Goal: Transaction & Acquisition: Purchase product/service

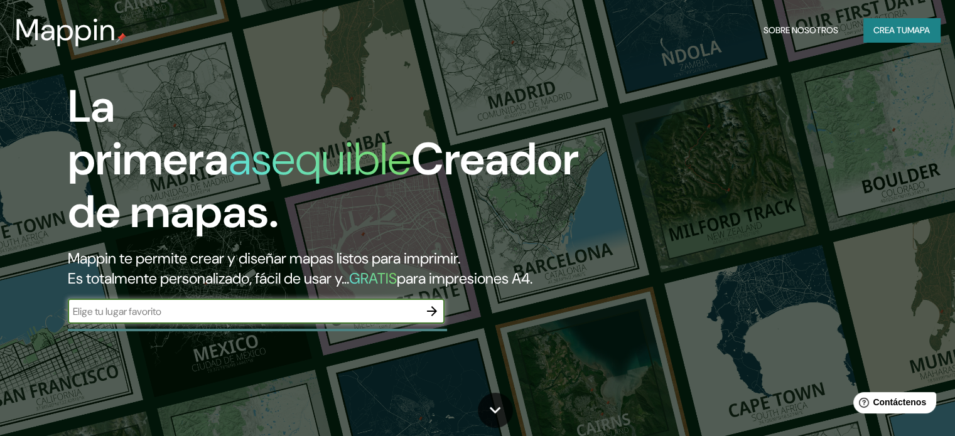
click at [286, 319] on input "text" at bounding box center [244, 312] width 352 height 14
type input "Tizayuca Hidalgo"
click at [428, 317] on icon "button" at bounding box center [432, 311] width 10 height 10
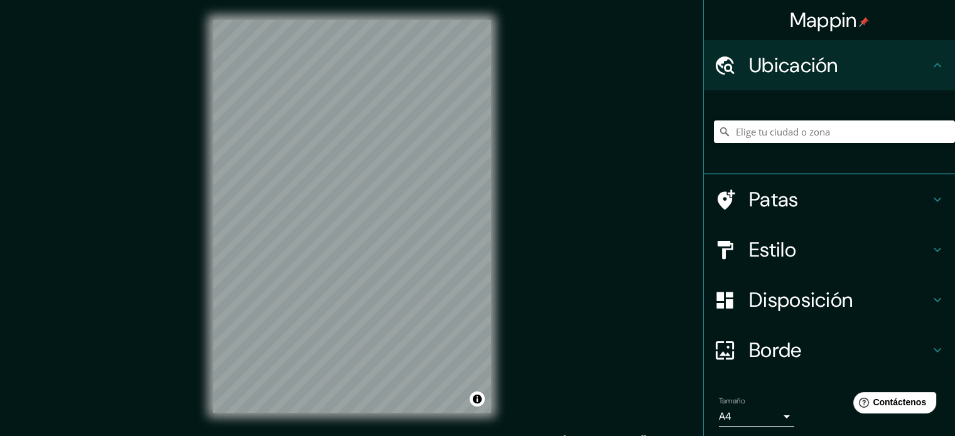
click at [924, 73] on div "Ubicación" at bounding box center [829, 65] width 251 height 50
click at [826, 129] on input "Elige tu ciudad o zona" at bounding box center [834, 132] width 241 height 23
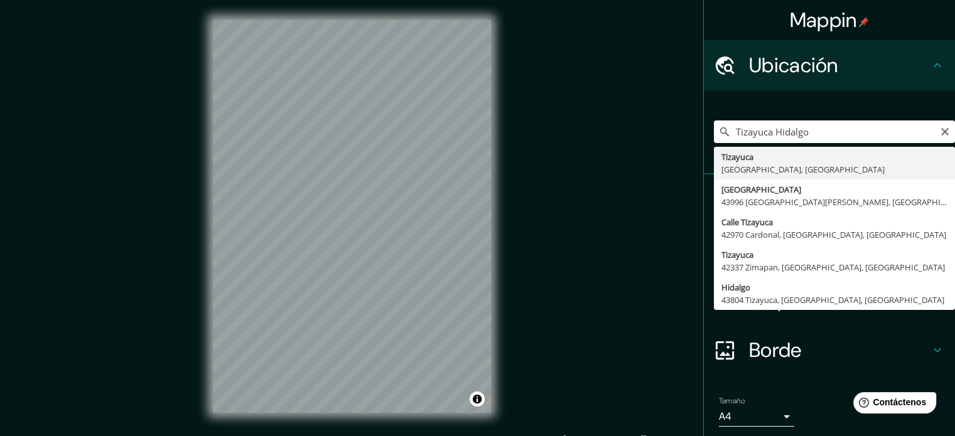
type input "Tizayuca, [GEOGRAPHIC_DATA], [GEOGRAPHIC_DATA]"
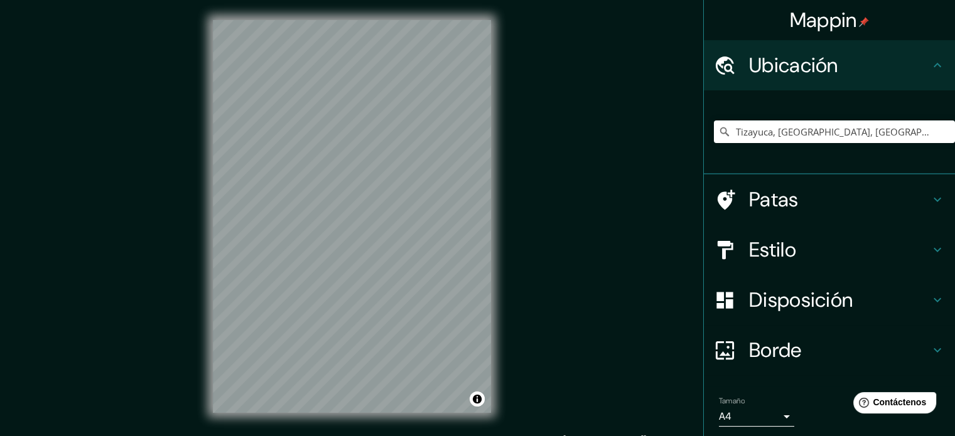
click at [773, 254] on font "Estilo" at bounding box center [772, 250] width 47 height 26
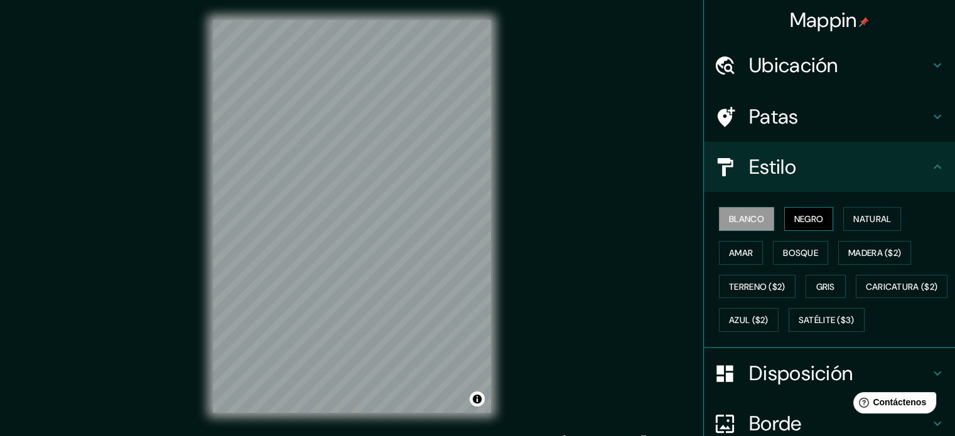
click at [794, 214] on font "Negro" at bounding box center [809, 219] width 30 height 11
click at [861, 214] on font "Natural" at bounding box center [872, 219] width 38 height 11
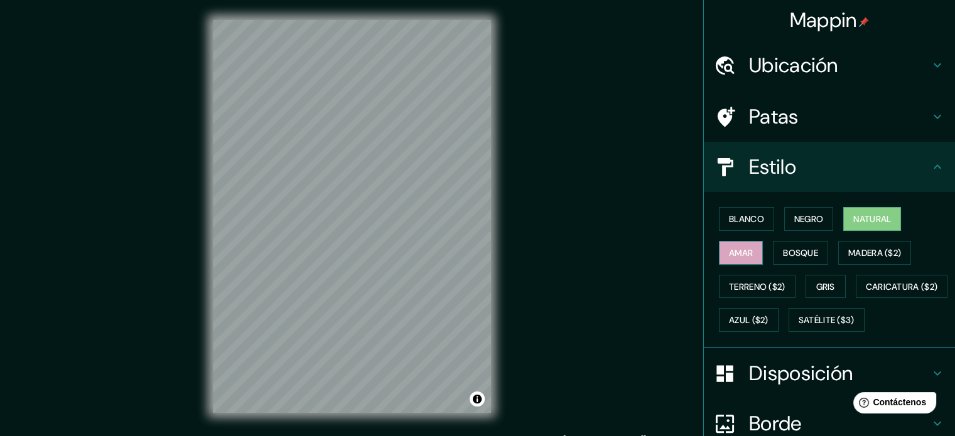
click at [742, 256] on font "Amar" at bounding box center [741, 252] width 24 height 11
click at [783, 251] on font "Bosque" at bounding box center [800, 252] width 35 height 11
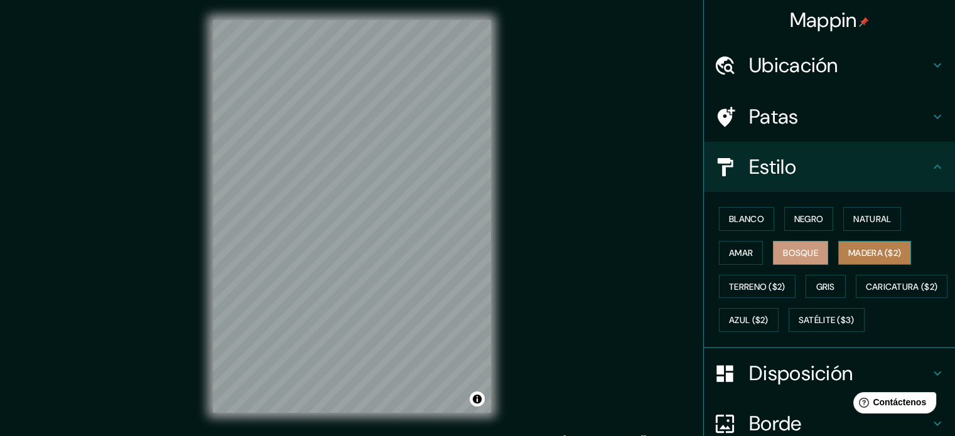
click at [855, 247] on font "Madera ($2)" at bounding box center [874, 252] width 53 height 11
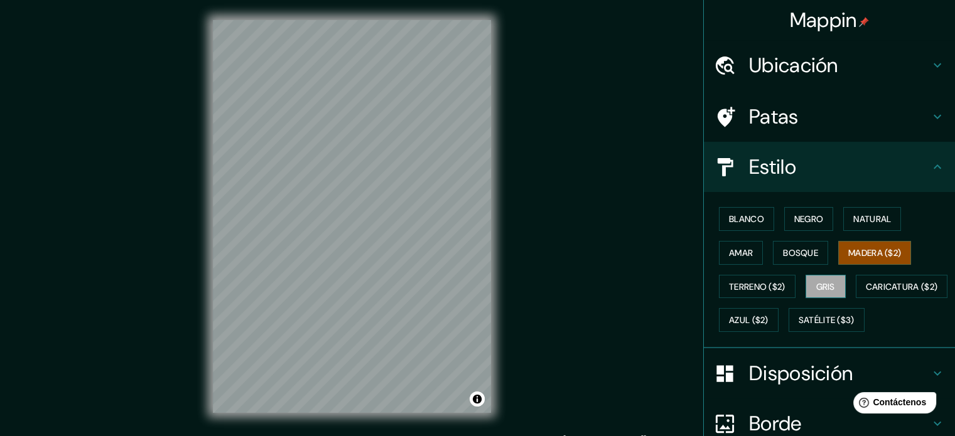
click at [824, 284] on font "Gris" at bounding box center [825, 286] width 19 height 11
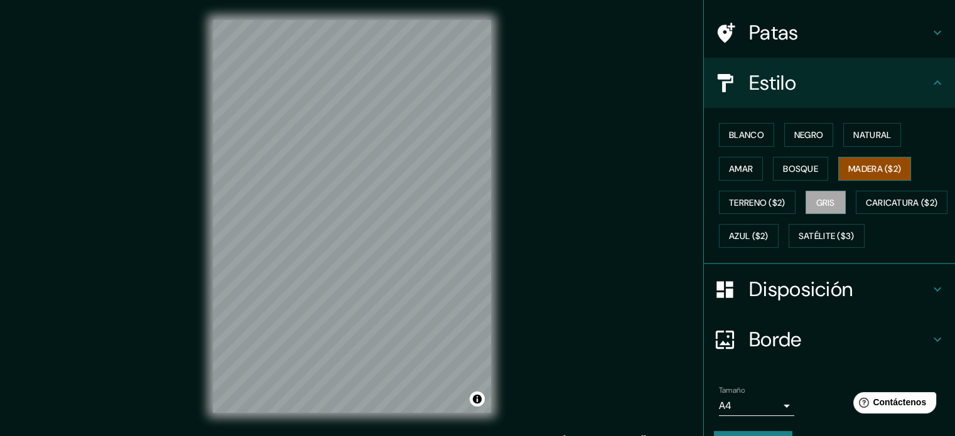
scroll to position [63, 0]
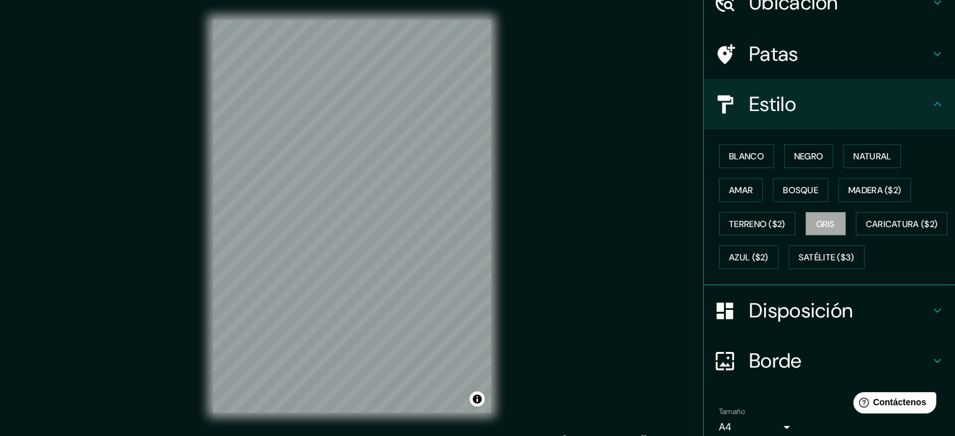
click at [791, 168] on div "Blanco Negro Natural Amar Bosque Madera ($2) Terreno ($2) Gris Caricatura ($2) …" at bounding box center [834, 206] width 241 height 135
click at [799, 157] on font "Negro" at bounding box center [809, 156] width 30 height 11
click at [811, 324] on font "Disposición" at bounding box center [801, 311] width 104 height 26
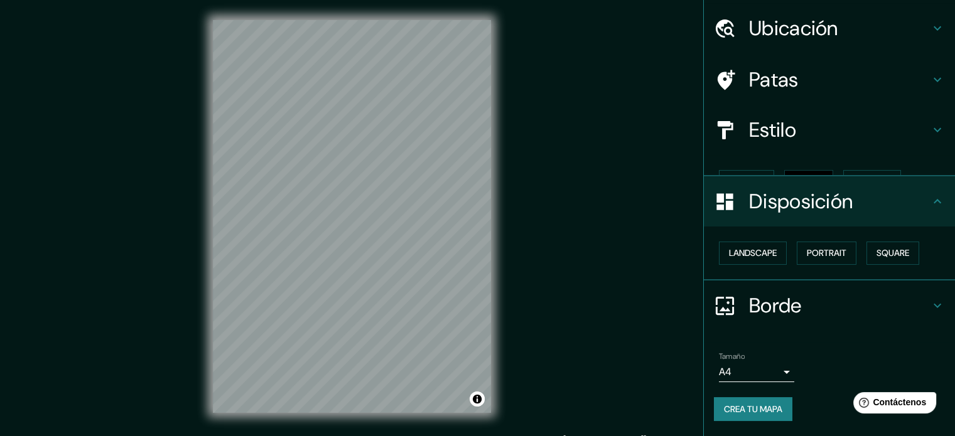
scroll to position [15, 0]
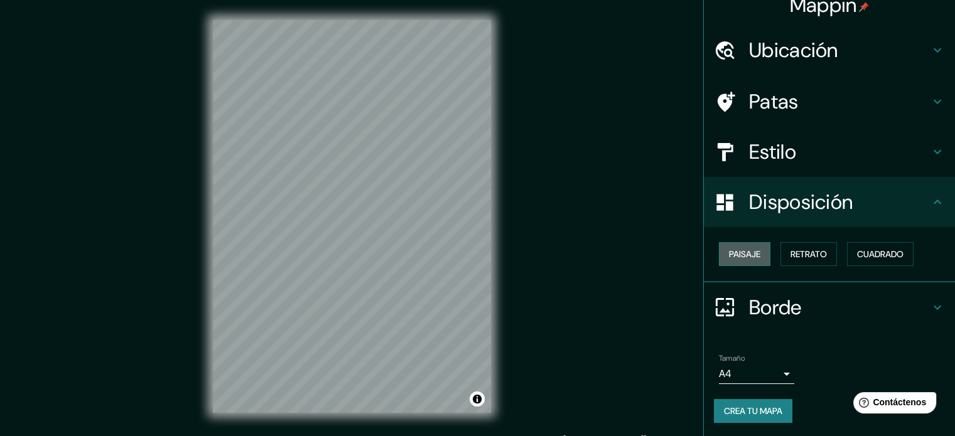
click at [739, 254] on font "Paisaje" at bounding box center [744, 254] width 31 height 11
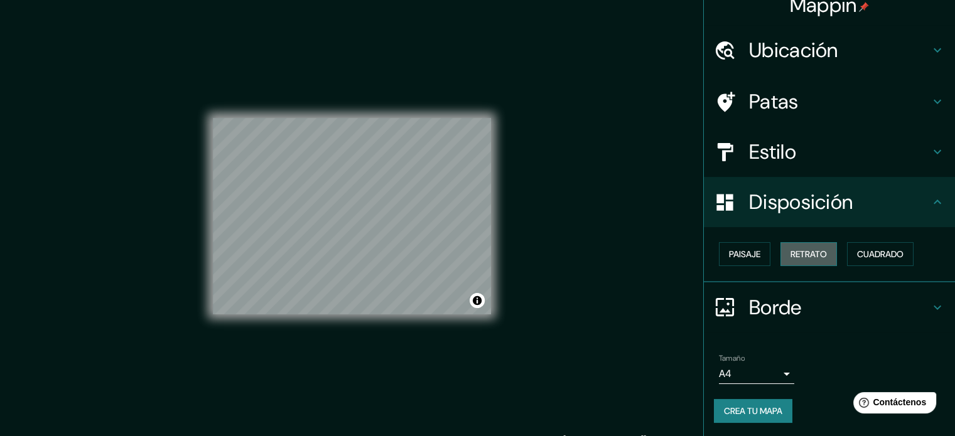
click at [809, 249] on font "Retrato" at bounding box center [809, 254] width 36 height 11
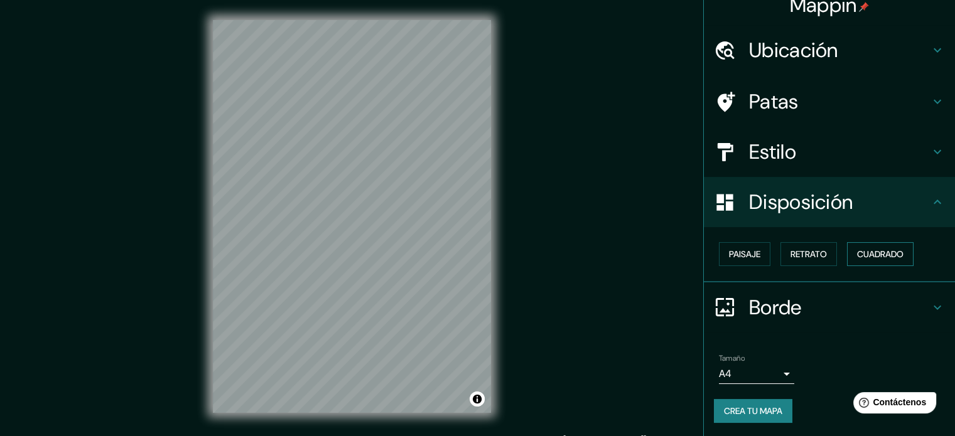
click at [890, 254] on font "Cuadrado" at bounding box center [880, 254] width 46 height 11
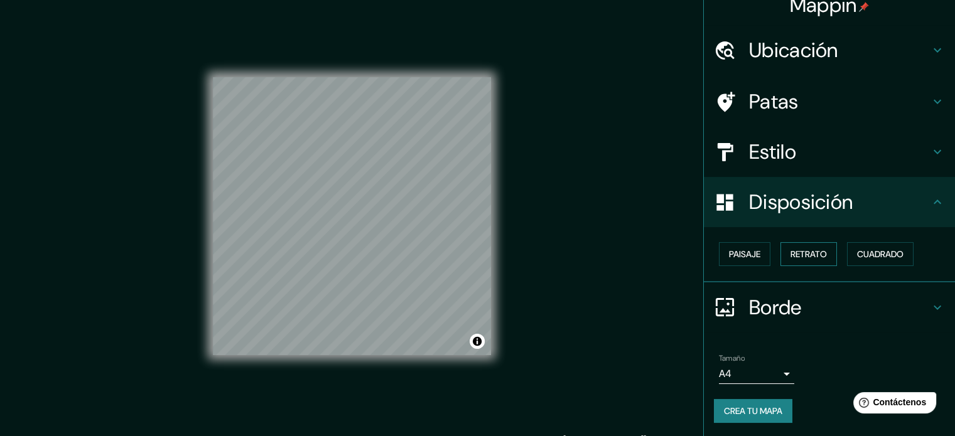
click at [818, 257] on font "Retrato" at bounding box center [809, 254] width 36 height 11
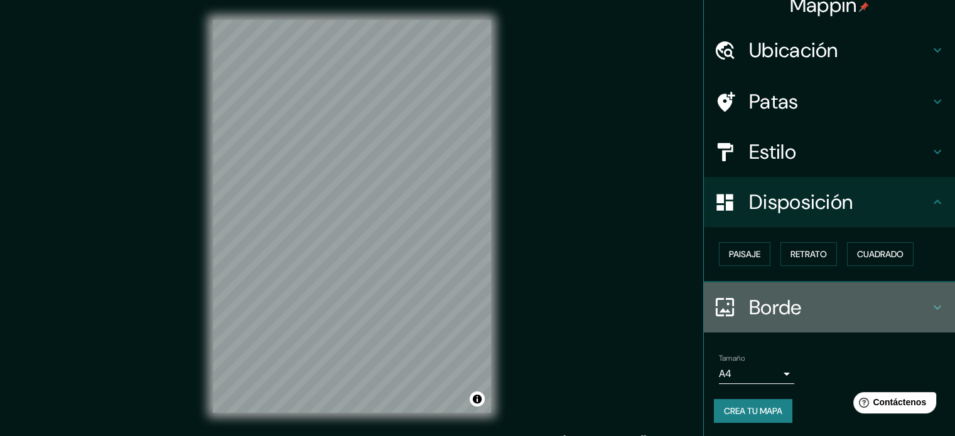
click at [794, 303] on h4 "Borde" at bounding box center [839, 307] width 181 height 25
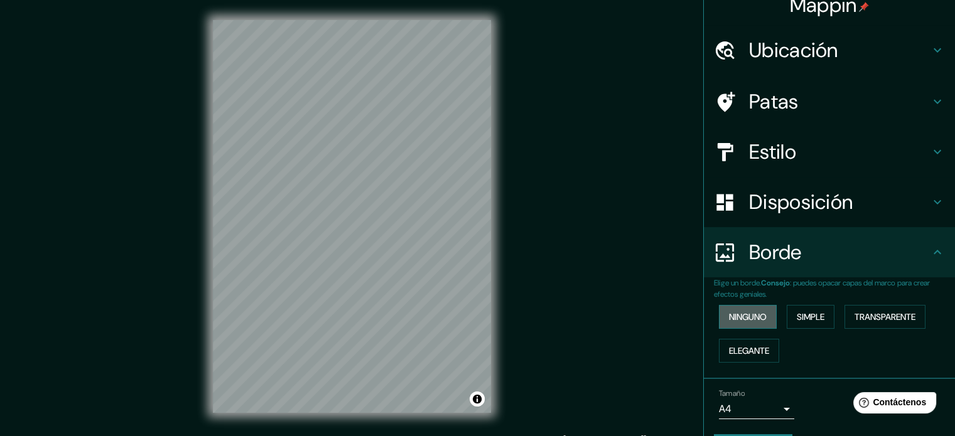
click at [750, 311] on font "Ninguno" at bounding box center [748, 316] width 38 height 11
click at [828, 317] on button "Simple" at bounding box center [811, 317] width 48 height 24
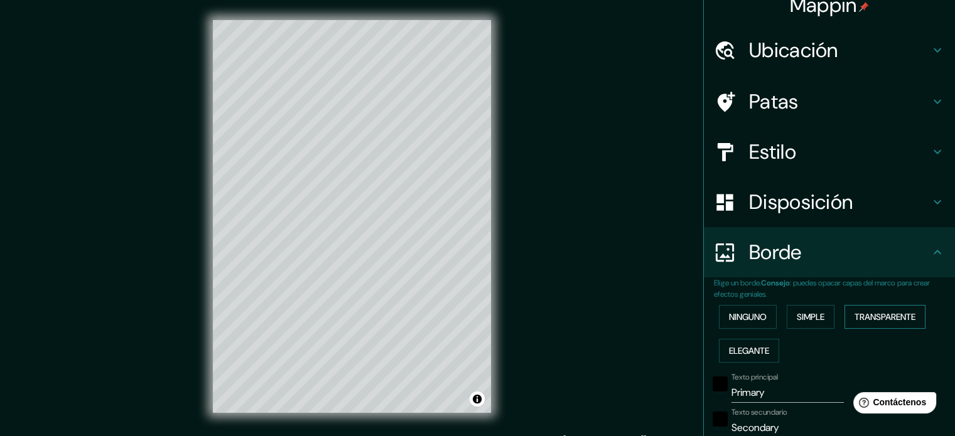
click at [863, 315] on font "Transparente" at bounding box center [885, 316] width 61 height 11
click at [744, 346] on font "Elegante" at bounding box center [749, 350] width 40 height 11
click at [798, 313] on font "Simple" at bounding box center [811, 316] width 28 height 11
click at [860, 311] on font "Transparente" at bounding box center [885, 316] width 61 height 11
click at [741, 318] on font "Ninguno" at bounding box center [748, 316] width 38 height 11
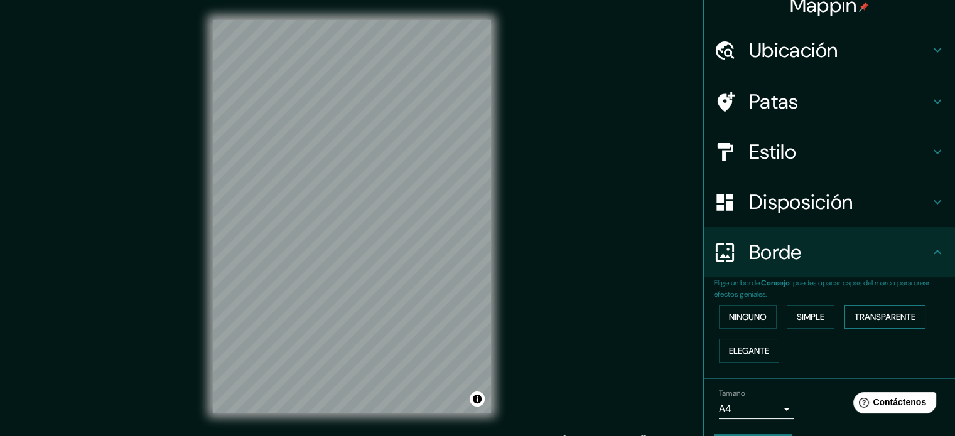
click at [870, 318] on font "Transparente" at bounding box center [885, 316] width 61 height 11
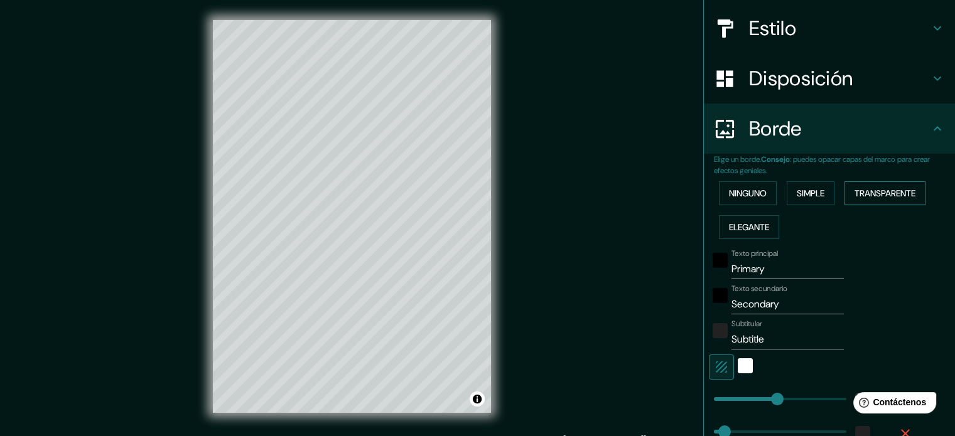
scroll to position [141, 0]
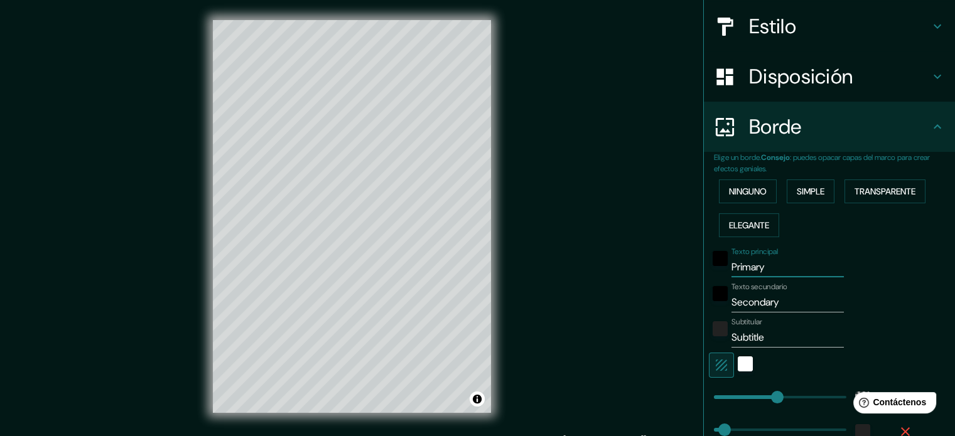
drag, startPoint x: 778, startPoint y: 271, endPoint x: 618, endPoint y: 271, distance: 160.1
click at [618, 271] on div "Mappin Ubicación Tizayuca, [GEOGRAPHIC_DATA], [GEOGRAPHIC_DATA] Patas Estilo Di…" at bounding box center [477, 226] width 955 height 453
type input "T"
type input "213"
type input "35"
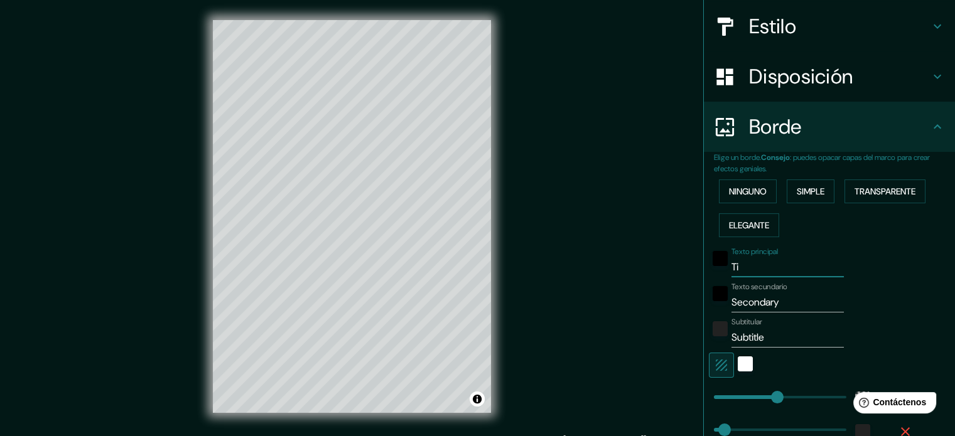
type input "Tiz"
type input "213"
type input "35"
type input "Tiza"
type input "213"
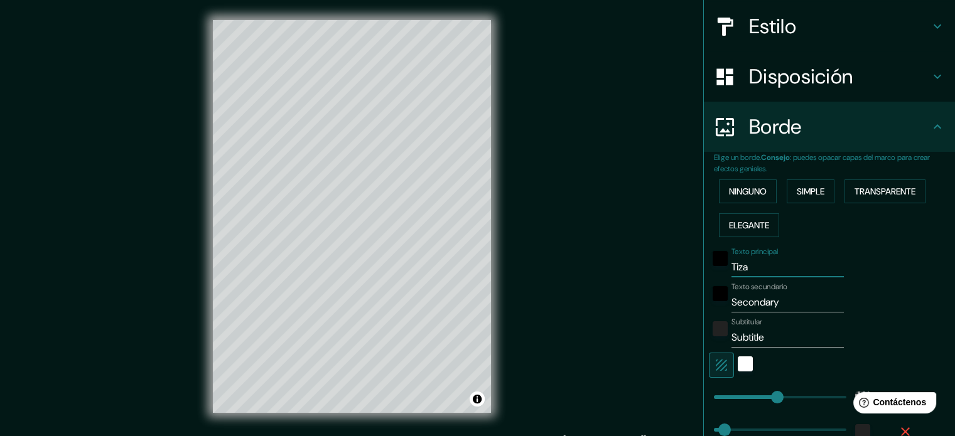
type input "35"
type input "Tizay"
type input "213"
type input "35"
type input "Tizayu"
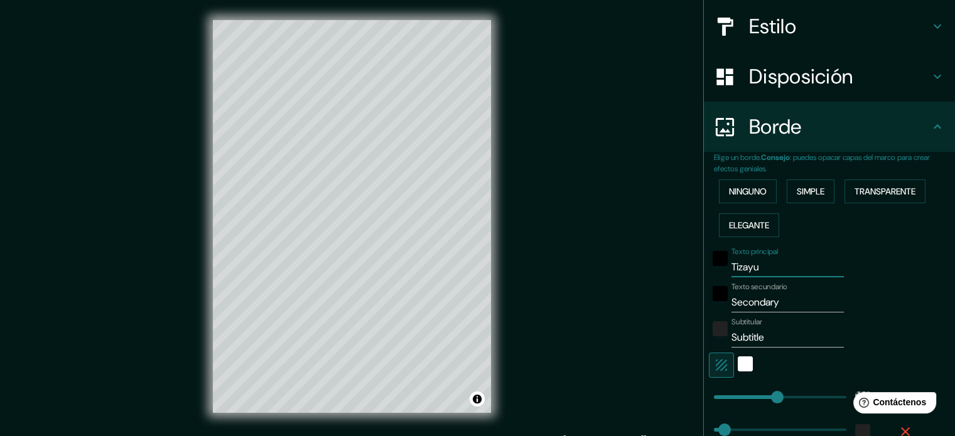
type input "213"
type input "35"
type input "Tizayuc"
type input "213"
type input "35"
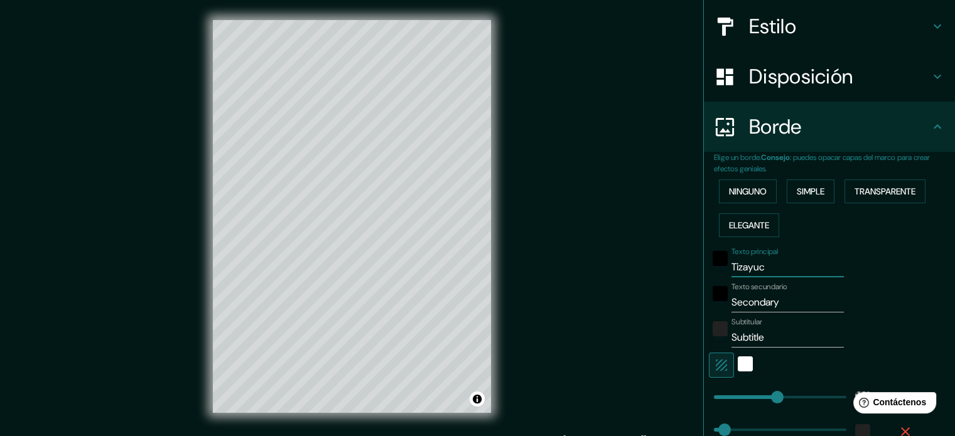
type input "Tizayuca"
type input "213"
type input "35"
type input "Tizayuca"
click at [470, 299] on div "Mappin Ubicación Tizayuca, [GEOGRAPHIC_DATA], [GEOGRAPHIC_DATA] Patas Estilo Di…" at bounding box center [477, 226] width 955 height 453
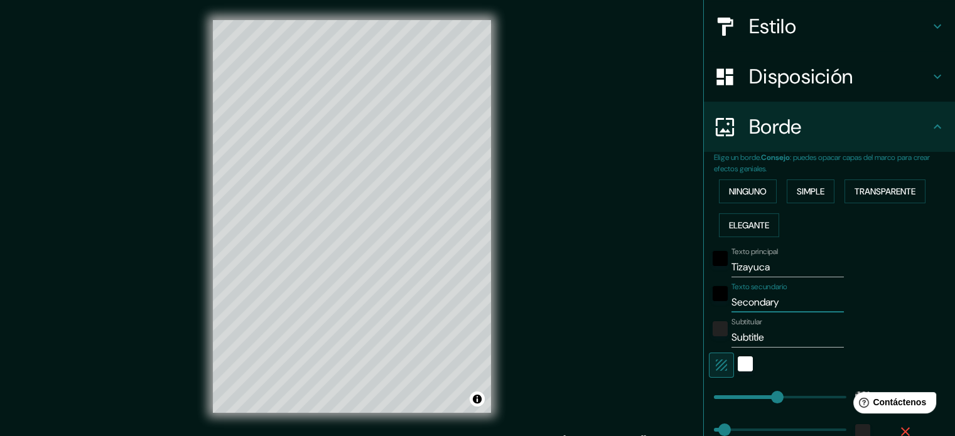
type input "H"
type input "213"
type input "35"
type input "Hi"
type input "213"
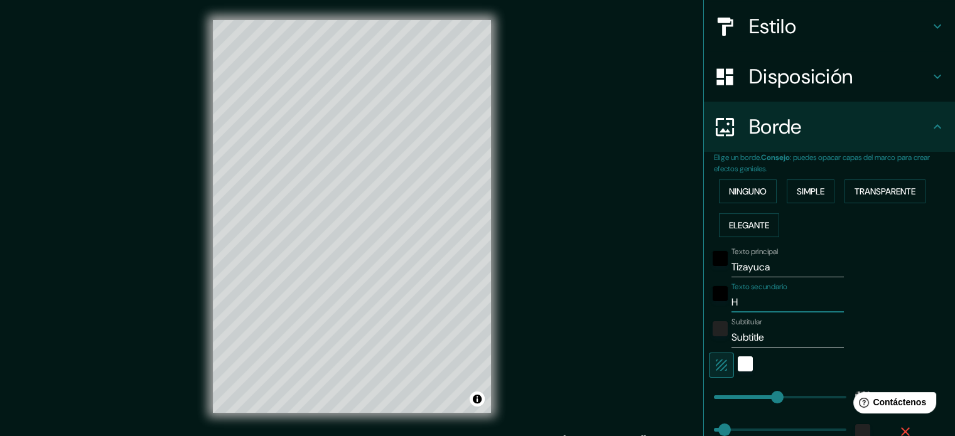
type input "35"
type input "His"
type input "213"
type input "35"
type input "Hisa"
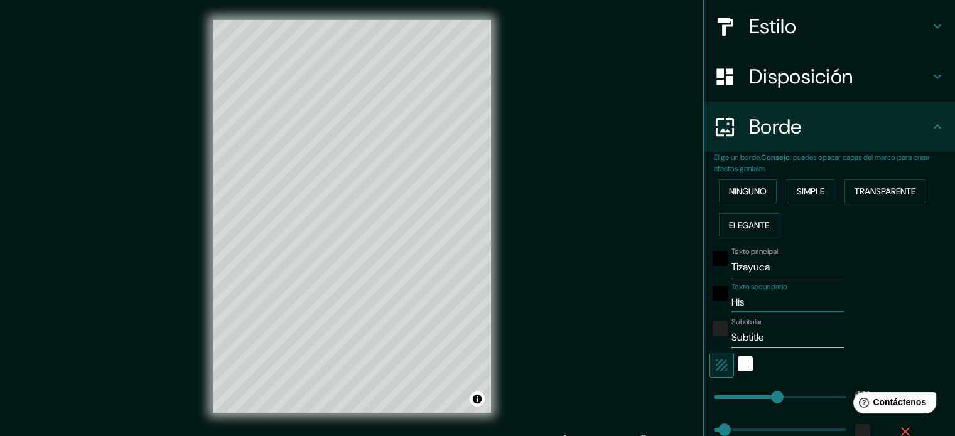
type input "213"
type input "35"
type input "Hisal"
type input "213"
type input "35"
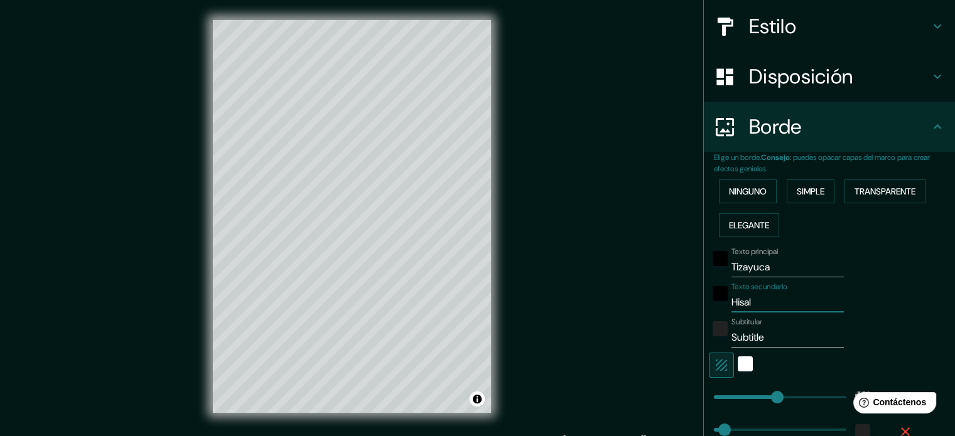
type input "Hisa"
type input "213"
type input "35"
type input "His"
type input "213"
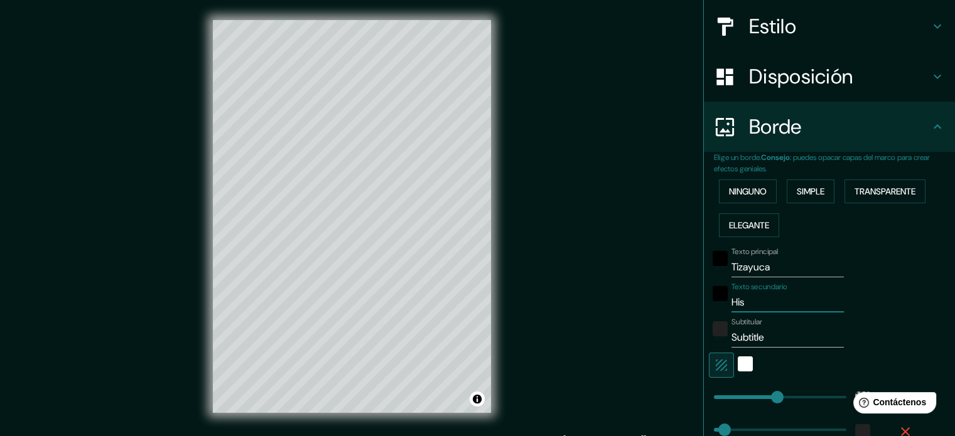
type input "35"
type input "Hi"
type input "213"
type input "35"
type input "Hid"
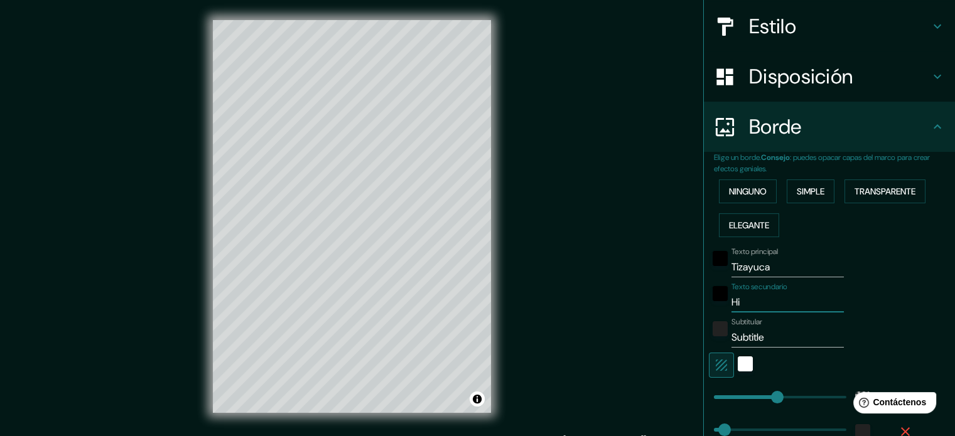
type input "213"
type input "35"
type input "Hida"
type input "213"
type input "35"
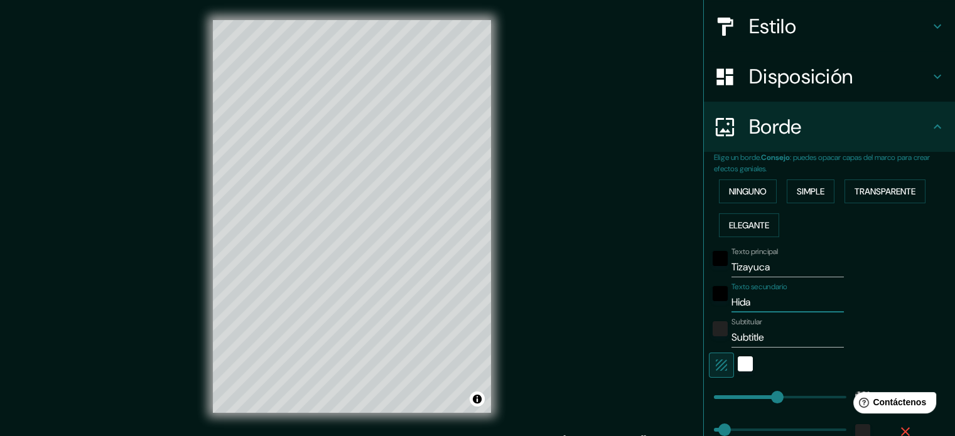
type input "Hidal"
type input "213"
type input "35"
type input "Hidalg"
type input "213"
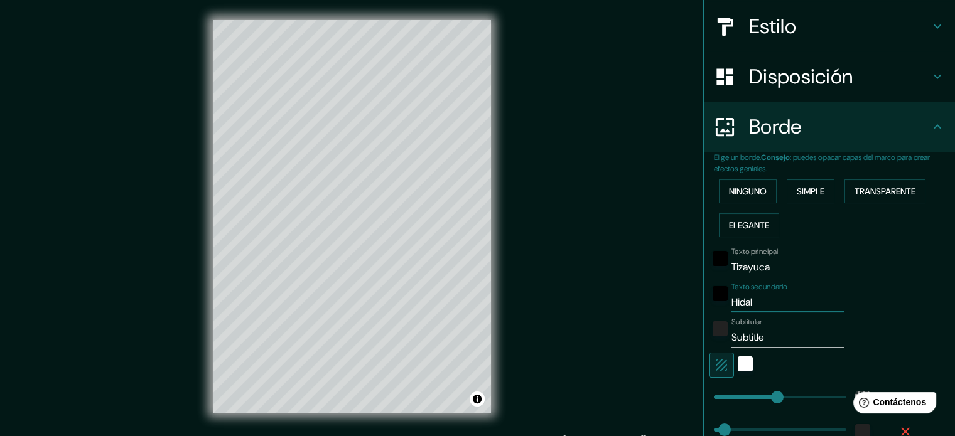
type input "35"
type input "Hidalgo"
type input "213"
type input "35"
type input "Hidalgo"
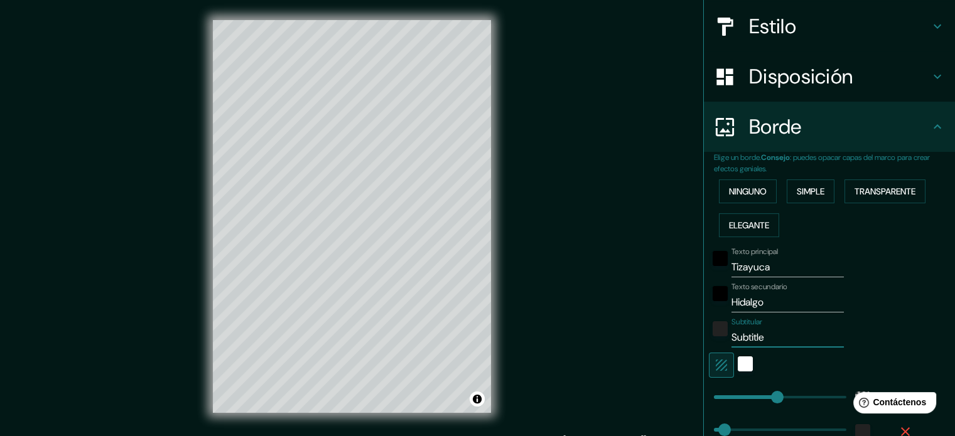
drag, startPoint x: 777, startPoint y: 335, endPoint x: 602, endPoint y: 330, distance: 174.7
click at [602, 330] on div "Mappin Ubicación Tizayuca, [GEOGRAPHIC_DATA], [GEOGRAPHIC_DATA] Patas Estilo Di…" at bounding box center [477, 226] width 955 height 453
type input "213"
type input "35"
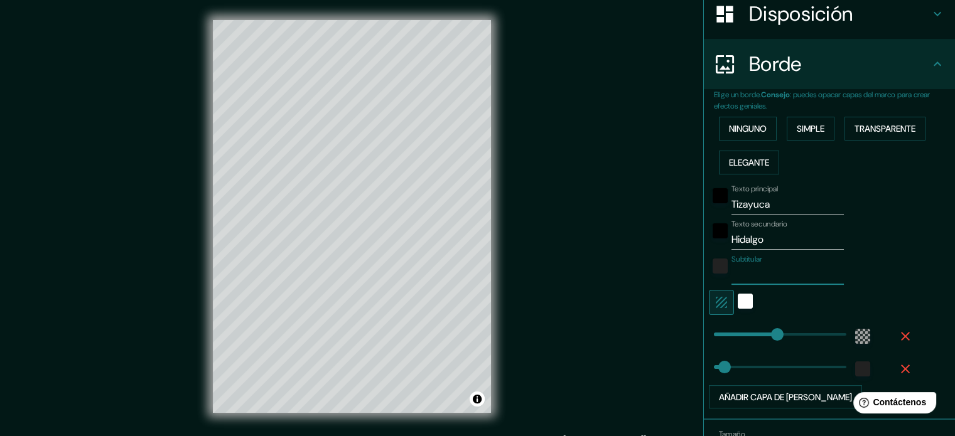
type input "213"
click at [739, 305] on div "blanco" at bounding box center [745, 301] width 15 height 15
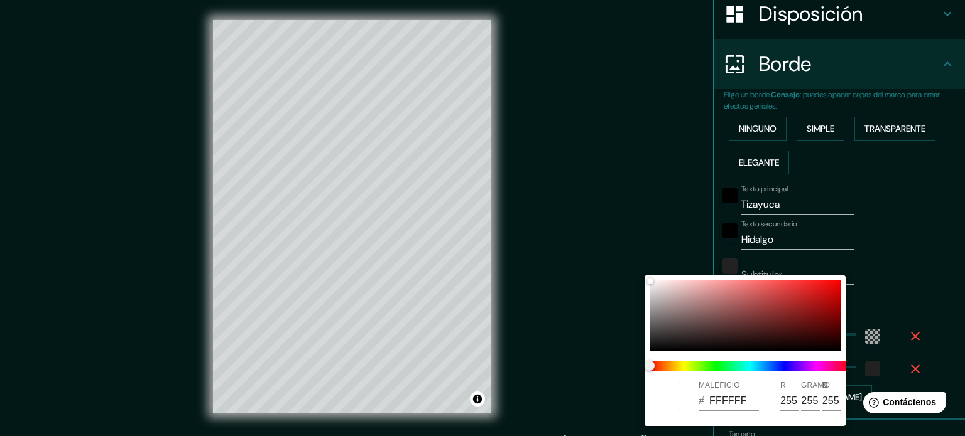
click at [558, 318] on div at bounding box center [482, 218] width 965 height 436
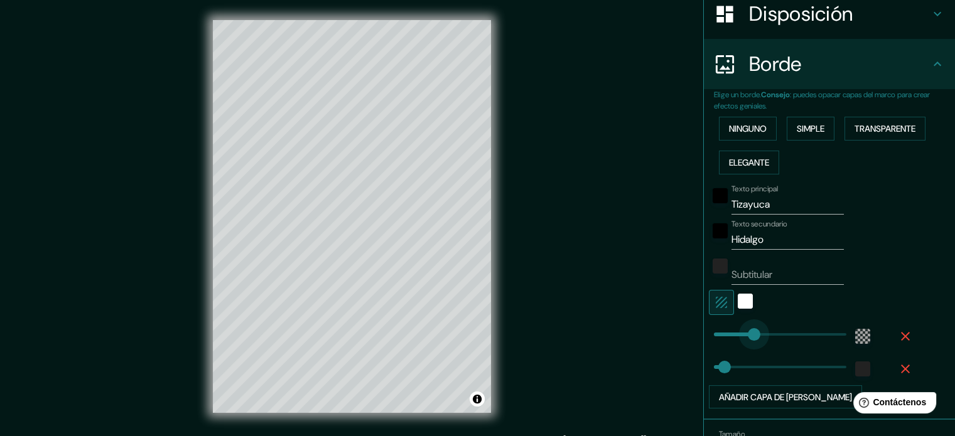
type input "77"
drag, startPoint x: 766, startPoint y: 331, endPoint x: 727, endPoint y: 344, distance: 40.3
type input "35"
type input "39"
drag, startPoint x: 727, startPoint y: 344, endPoint x: 716, endPoint y: 345, distance: 11.5
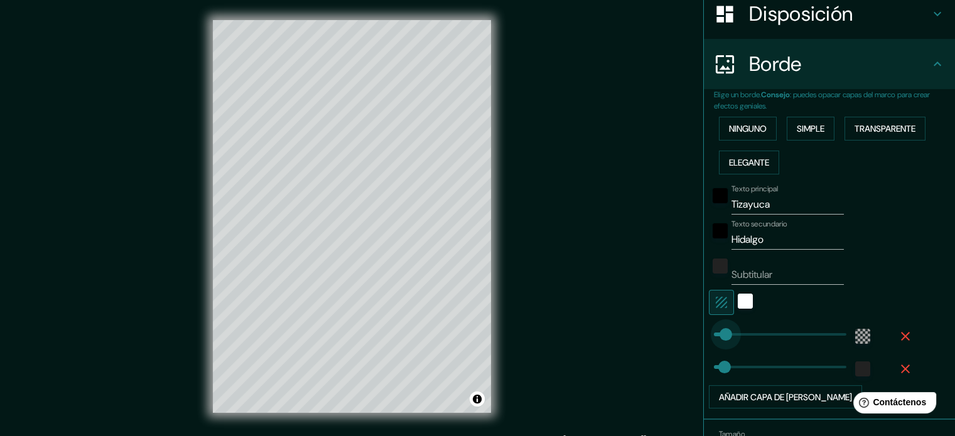
type input "35"
type input "0"
drag, startPoint x: 716, startPoint y: 333, endPoint x: 666, endPoint y: 340, distance: 50.7
type input "53"
drag, startPoint x: 712, startPoint y: 366, endPoint x: 720, endPoint y: 366, distance: 8.2
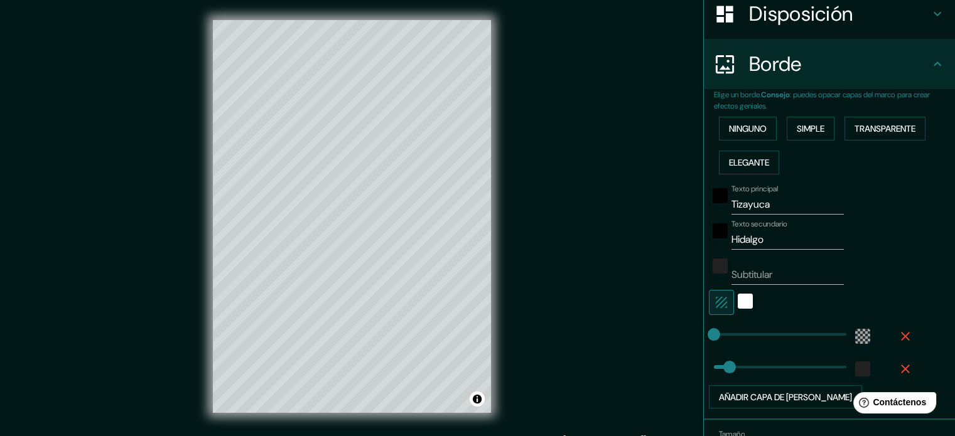
type input "0"
drag, startPoint x: 720, startPoint y: 366, endPoint x: 688, endPoint y: 369, distance: 32.1
type input "13"
type input "32"
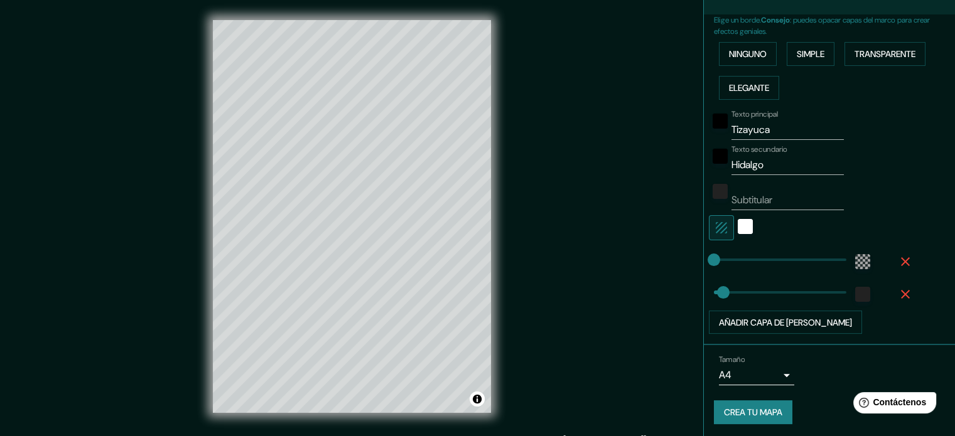
scroll to position [279, 0]
click at [796, 321] on font "Añadir capa de [PERSON_NAME]" at bounding box center [785, 322] width 133 height 11
type input "32"
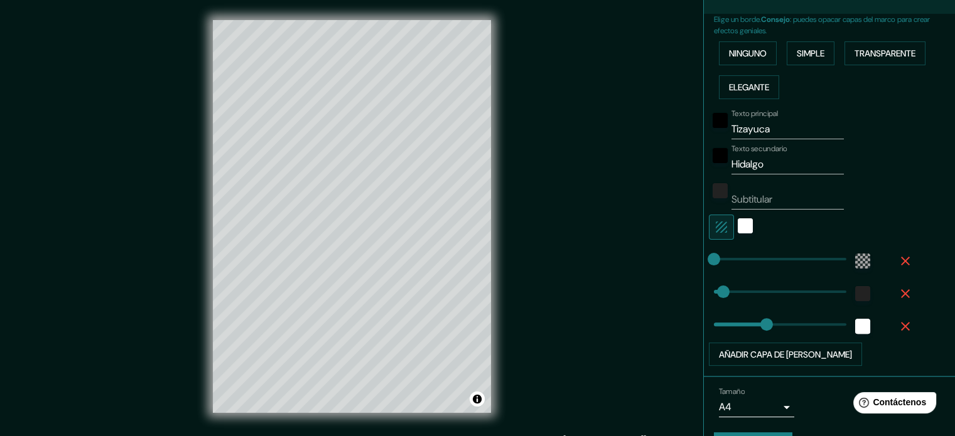
type input "177"
click at [904, 321] on button "button" at bounding box center [905, 326] width 40 height 23
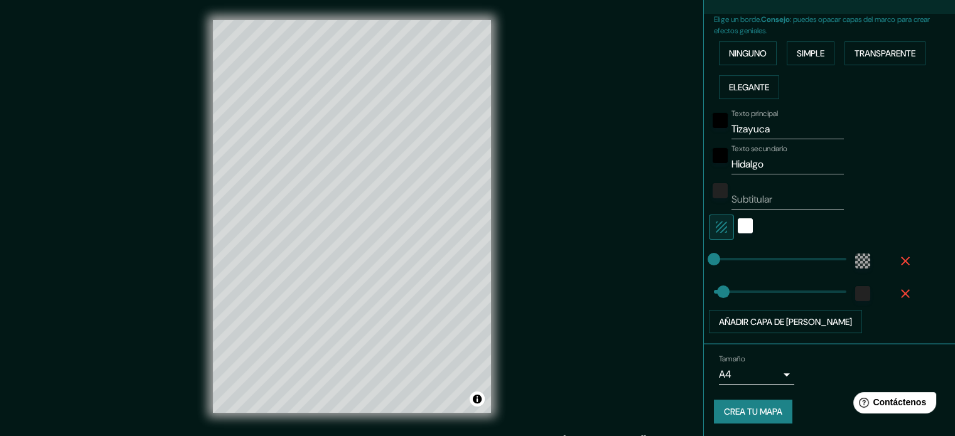
scroll to position [16, 0]
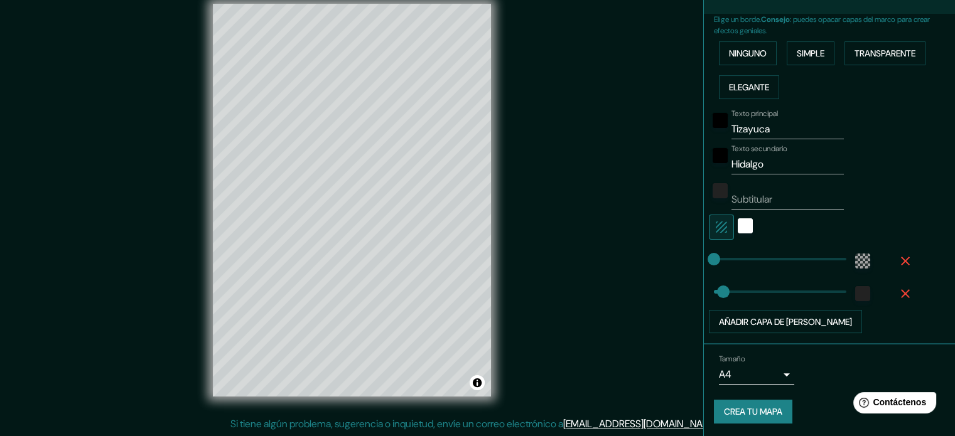
click at [778, 378] on body "Mappin Ubicación Tizayuca, [GEOGRAPHIC_DATA], [GEOGRAPHIC_DATA] Patas Estilo Di…" at bounding box center [477, 202] width 955 height 436
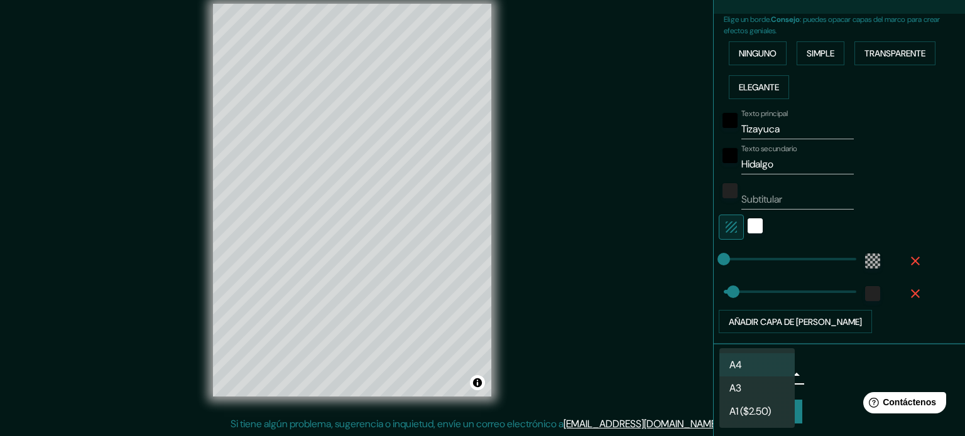
click at [746, 364] on li "A4" at bounding box center [756, 365] width 75 height 23
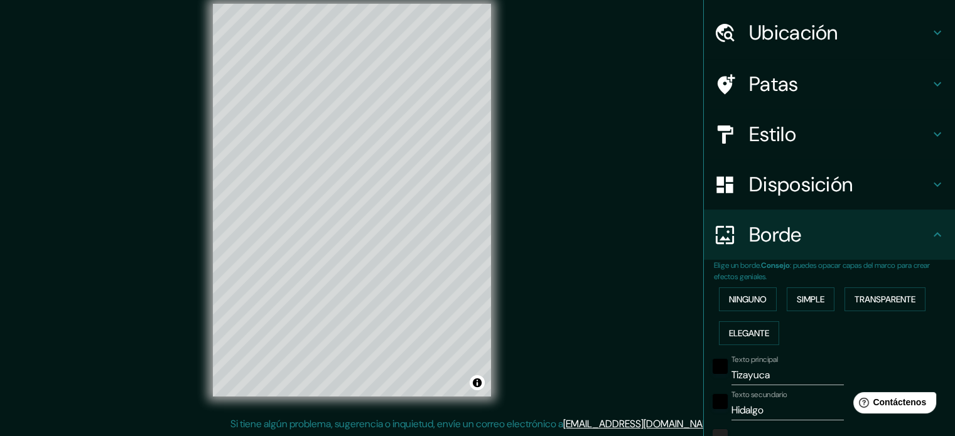
scroll to position [0, 0]
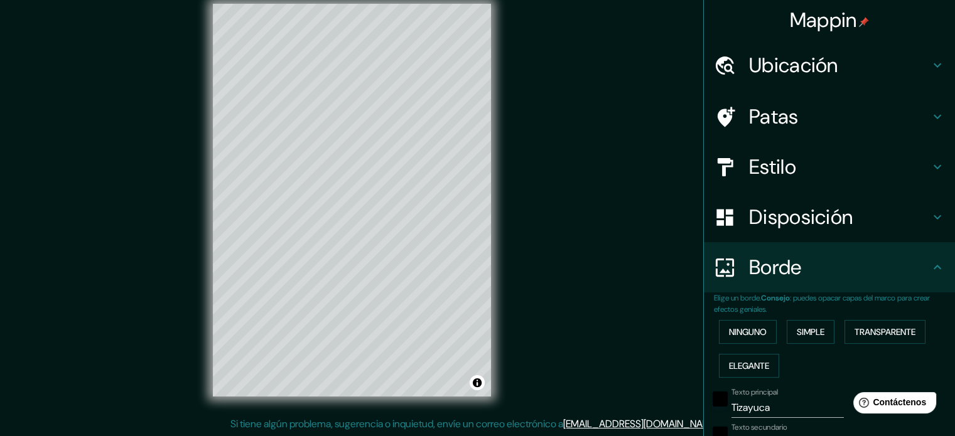
click at [839, 56] on h4 "Ubicación" at bounding box center [839, 65] width 181 height 25
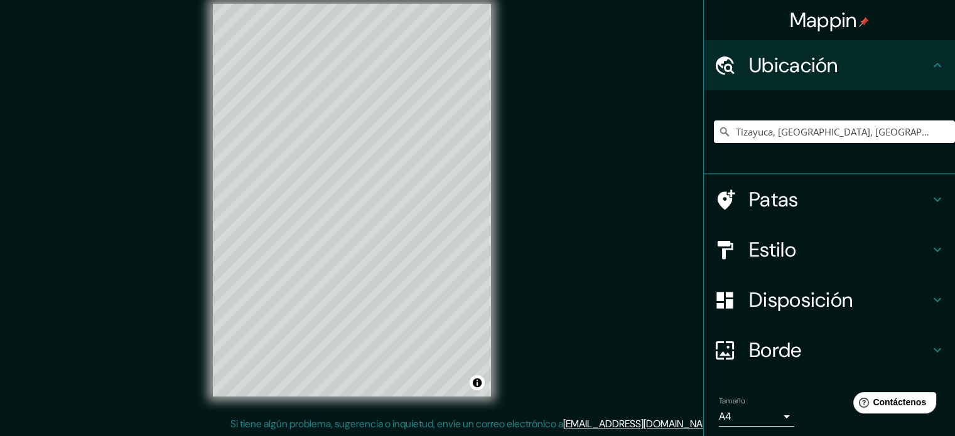
click at [789, 193] on h4 "Patas" at bounding box center [839, 199] width 181 height 25
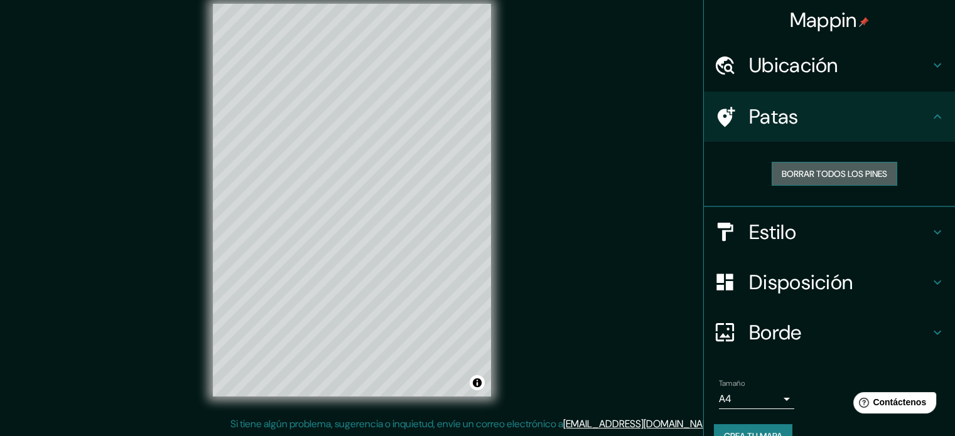
click at [819, 173] on font "Borrar todos los pines" at bounding box center [835, 173] width 106 height 11
click at [794, 240] on h4 "Estilo" at bounding box center [839, 232] width 181 height 25
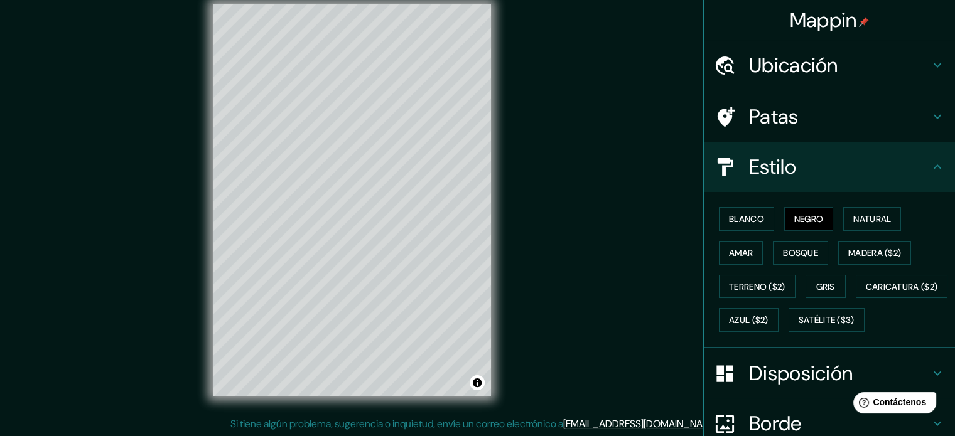
click at [828, 65] on font "Ubicación" at bounding box center [793, 65] width 89 height 26
type input "32"
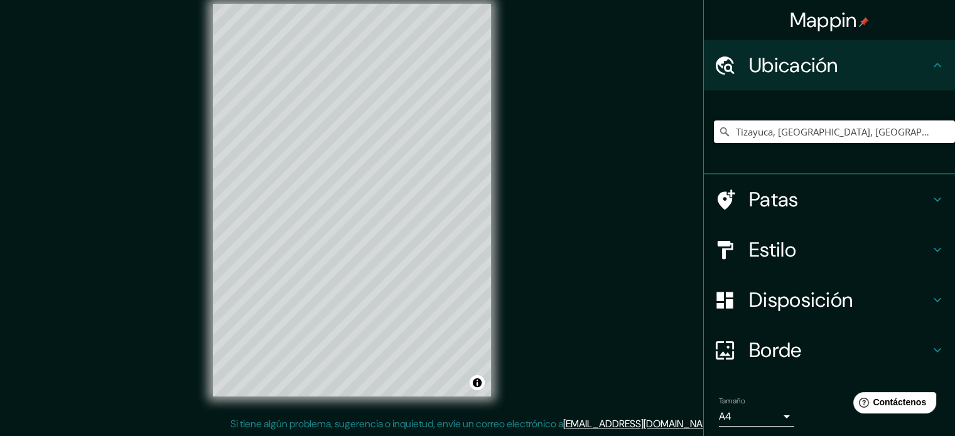
click at [467, 143] on div "Mappin Ubicación Tizayuca, [GEOGRAPHIC_DATA], [GEOGRAPHIC_DATA] Patas Estilo Di…" at bounding box center [477, 210] width 955 height 453
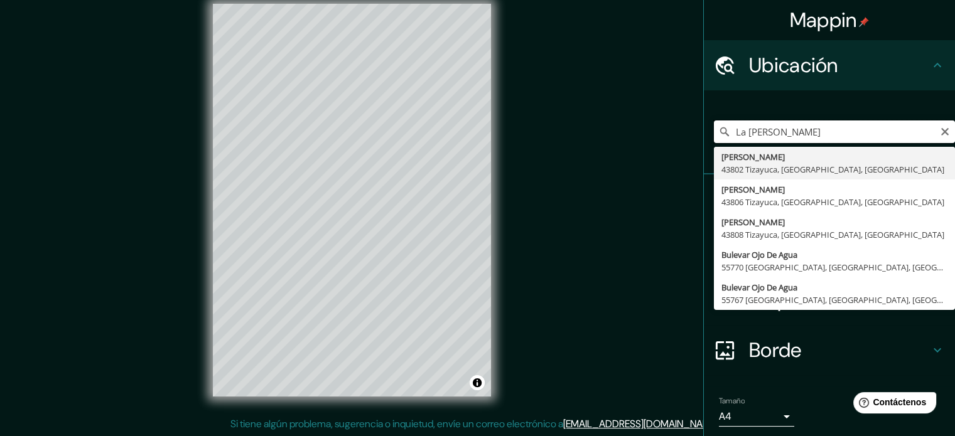
click at [739, 136] on input "La [PERSON_NAME]" at bounding box center [834, 132] width 241 height 23
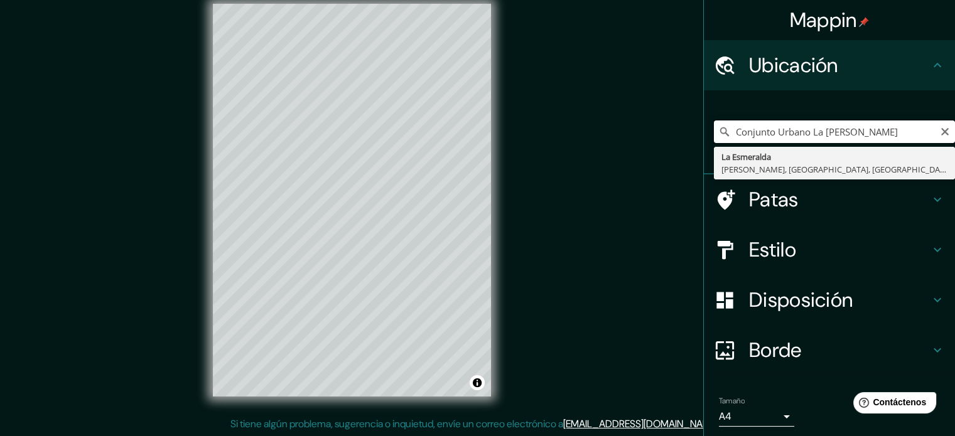
click at [917, 137] on input "Conjunto Urbano La [PERSON_NAME]" at bounding box center [834, 132] width 241 height 23
type input "La [PERSON_NAME], [GEOGRAPHIC_DATA], [GEOGRAPHIC_DATA]"
